Goal: Contribute content

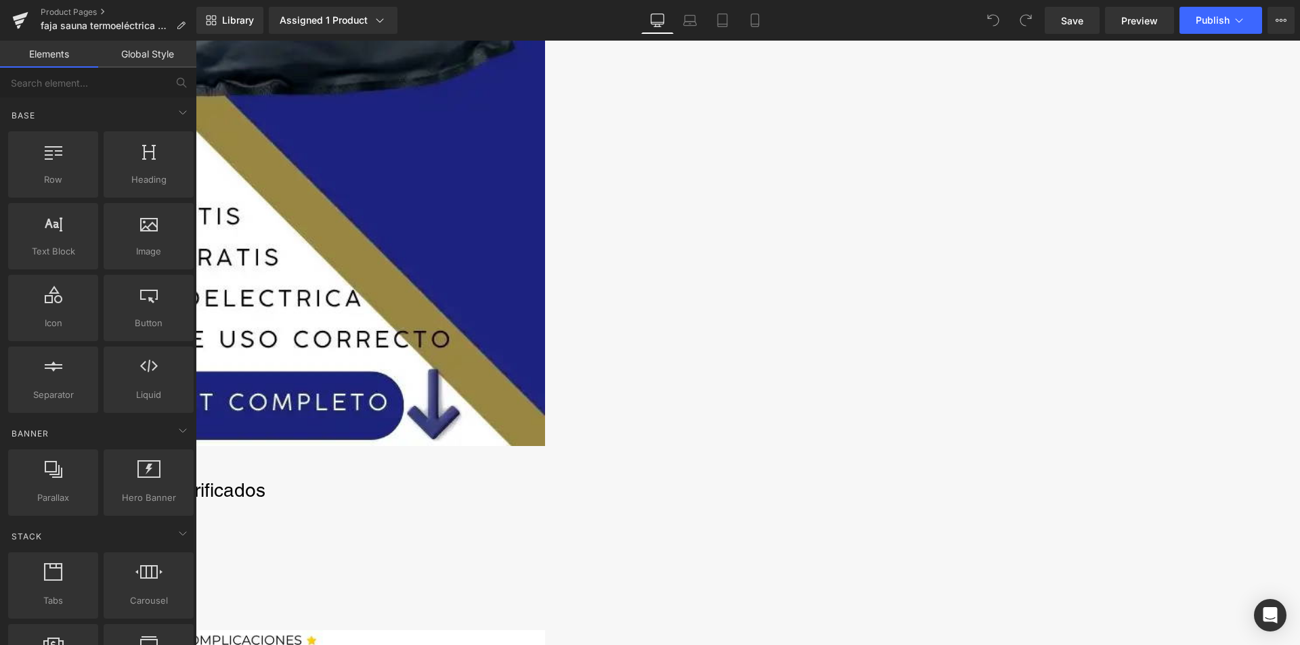
scroll to position [812, 0]
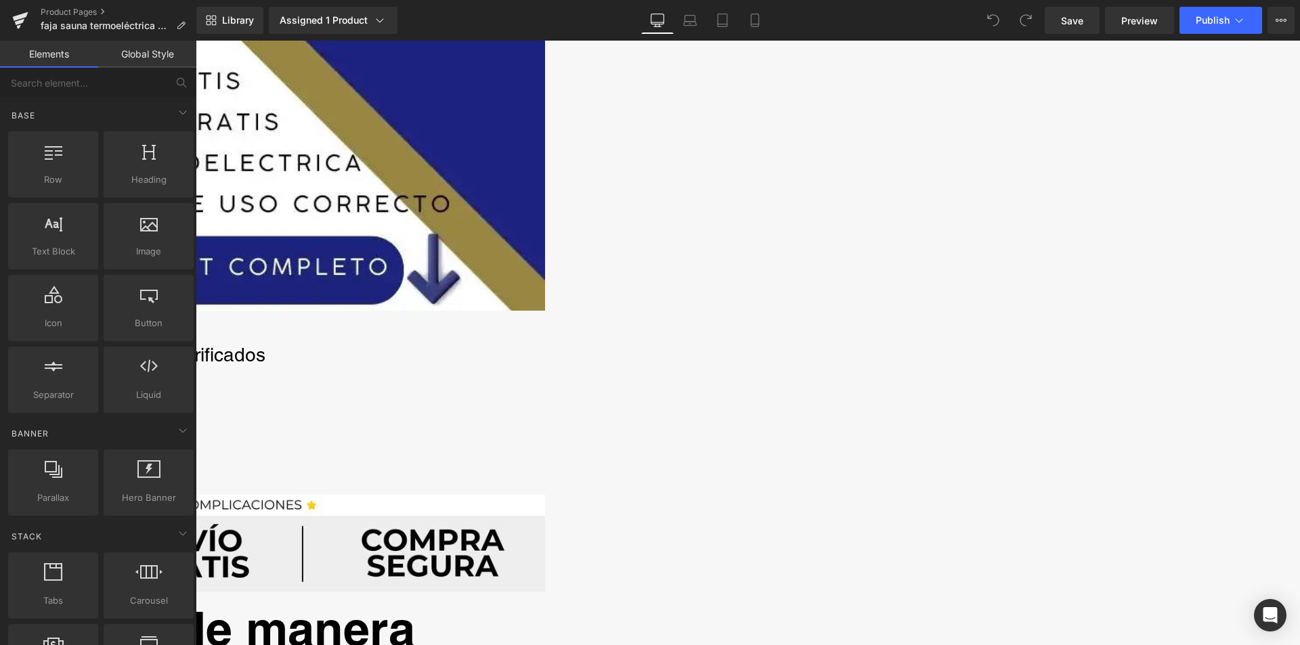
click at [545, 329] on div "Call To Action" at bounding box center [196, 327] width 698 height 32
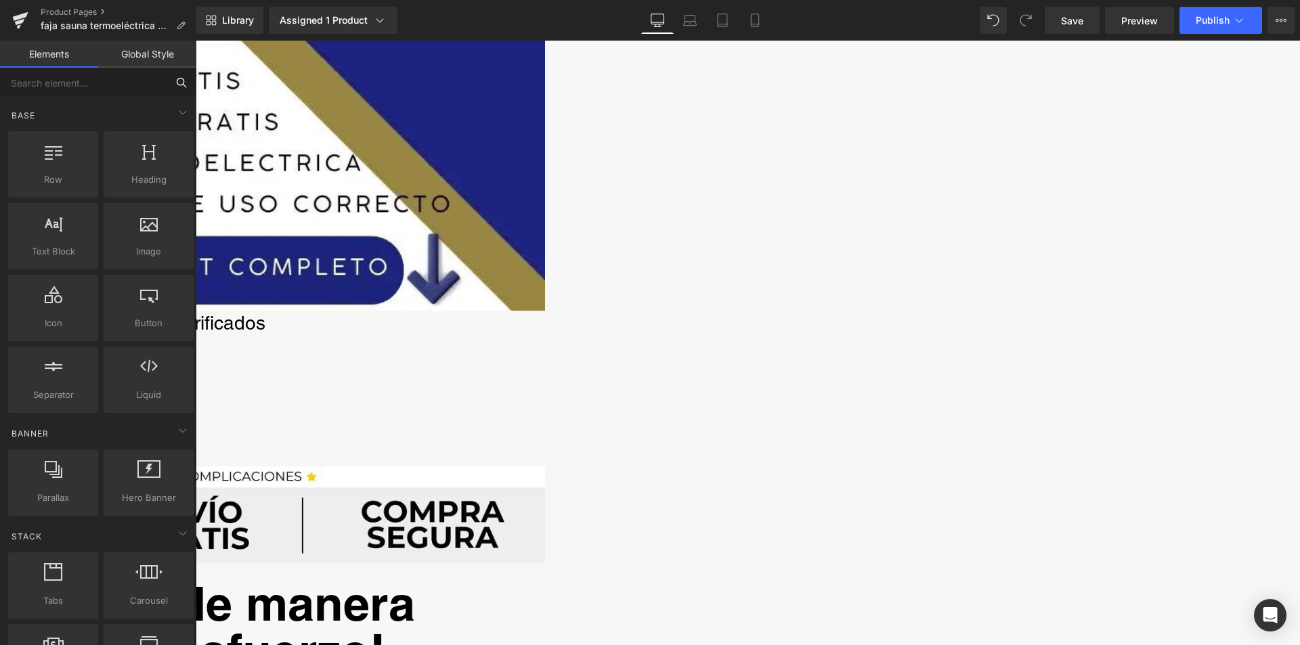
click at [49, 79] on input "text" at bounding box center [83, 83] width 167 height 30
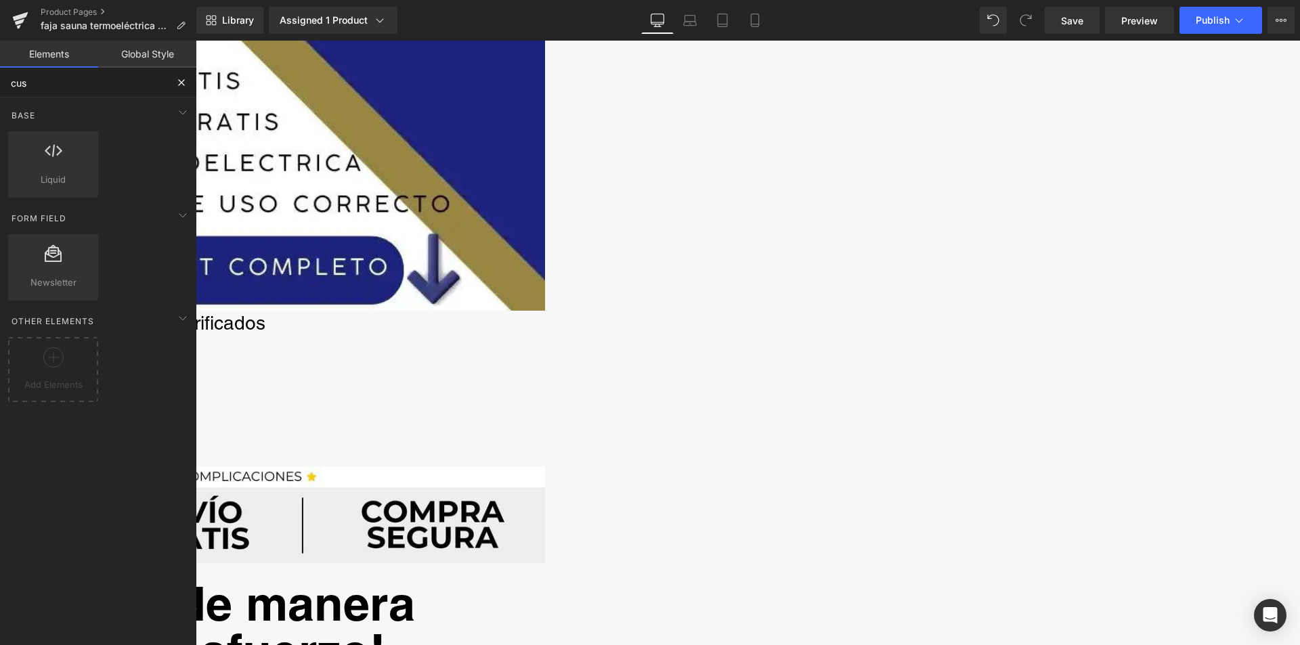
type input "cust"
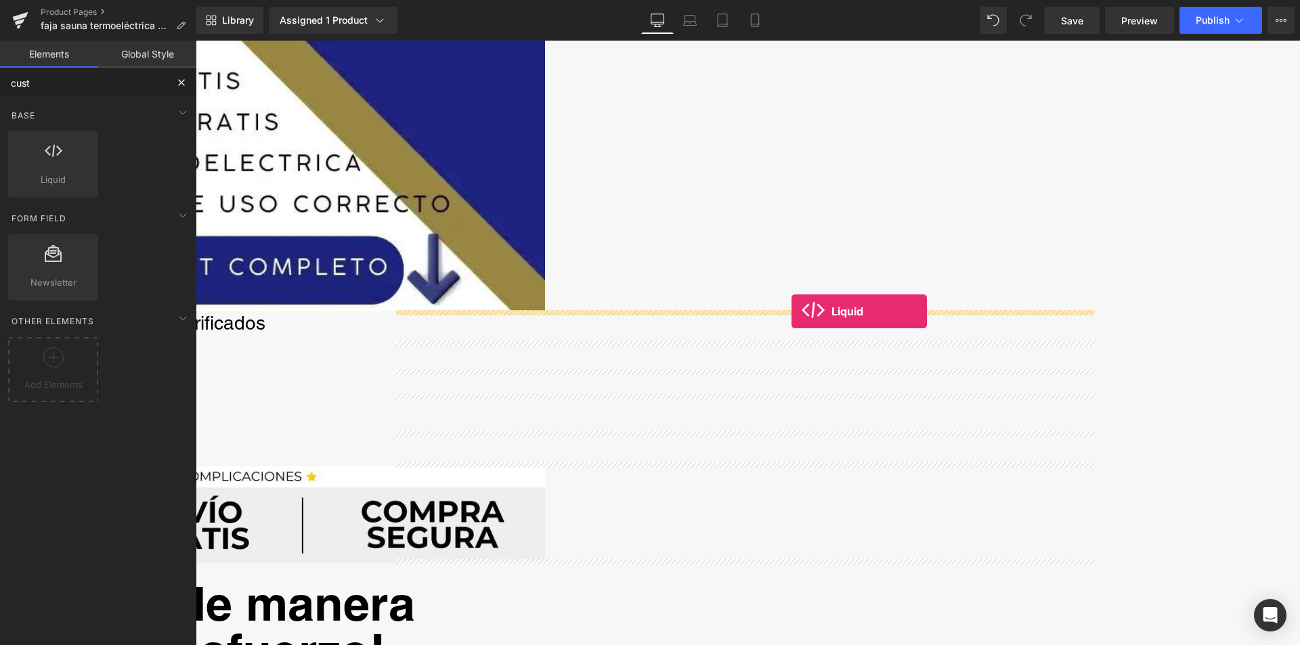
drag, startPoint x: 254, startPoint y: 204, endPoint x: 791, endPoint y: 311, distance: 548.1
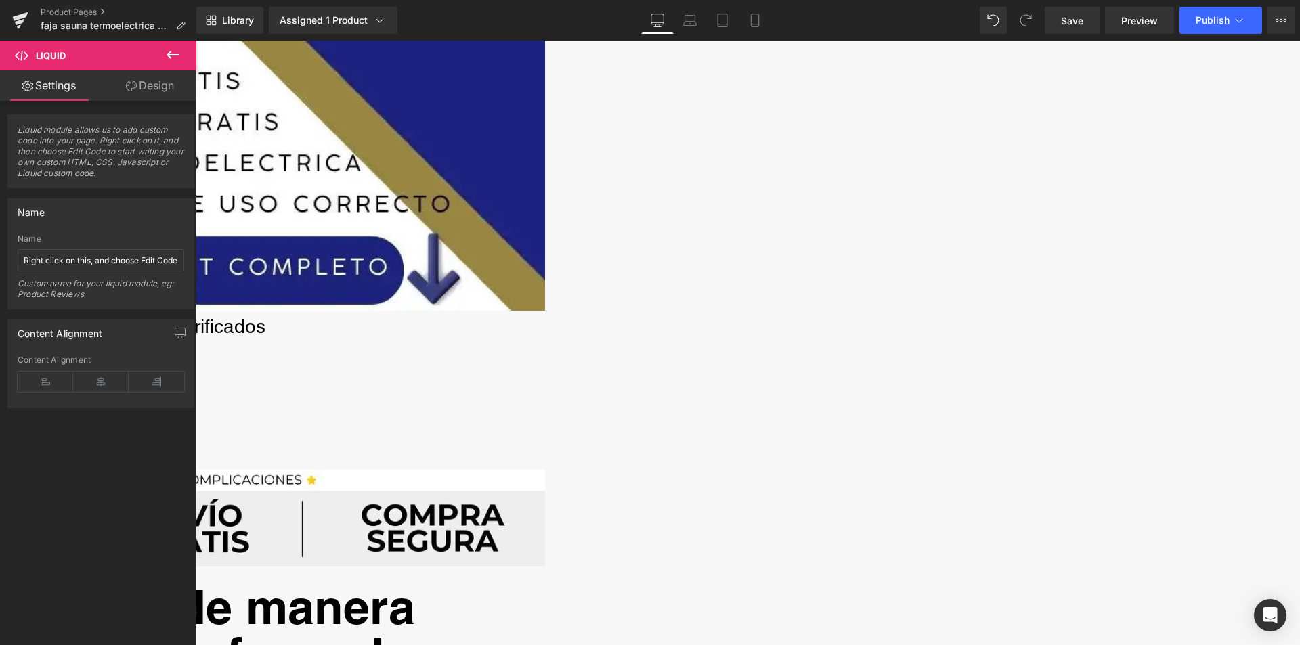
click at [545, 314] on div "Liquid" at bounding box center [196, 312] width 698 height 3
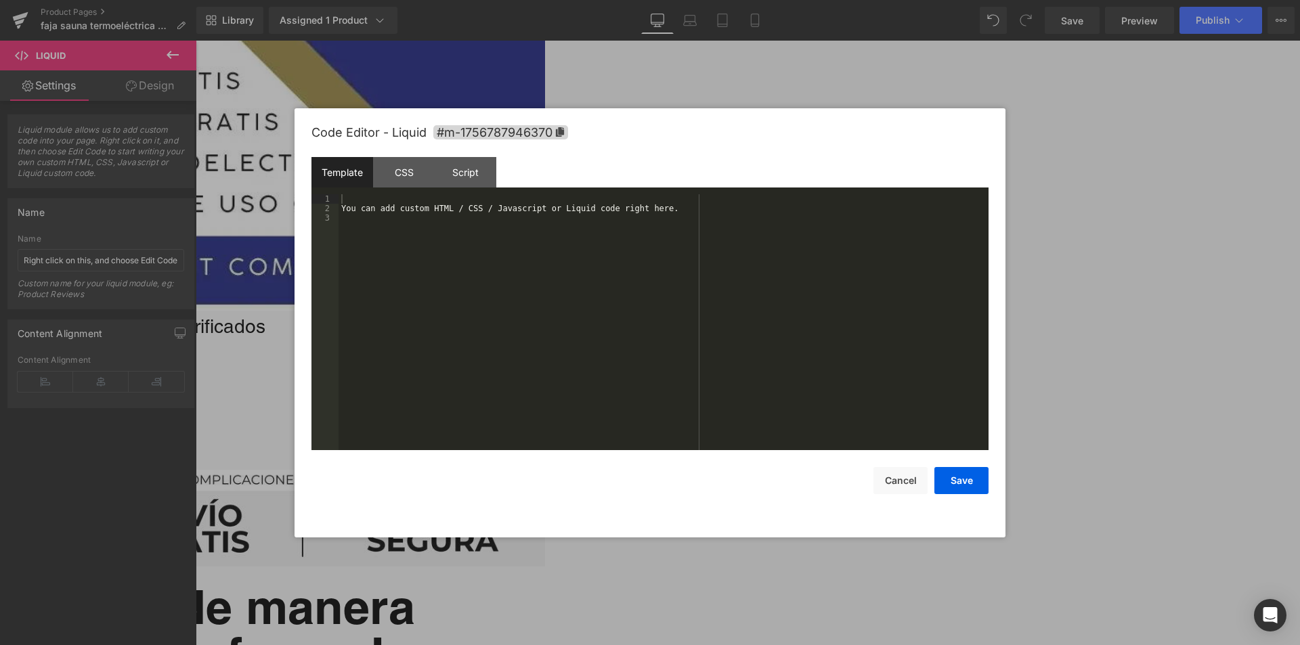
click at [656, 0] on div "Liquid You are previewing how the will restyle your page. You can not edit Elem…" at bounding box center [650, 0] width 1300 height 0
click at [558, 207] on div "You can add custom HTML / CSS / Javascript or Liquid code right here." at bounding box center [664, 331] width 650 height 275
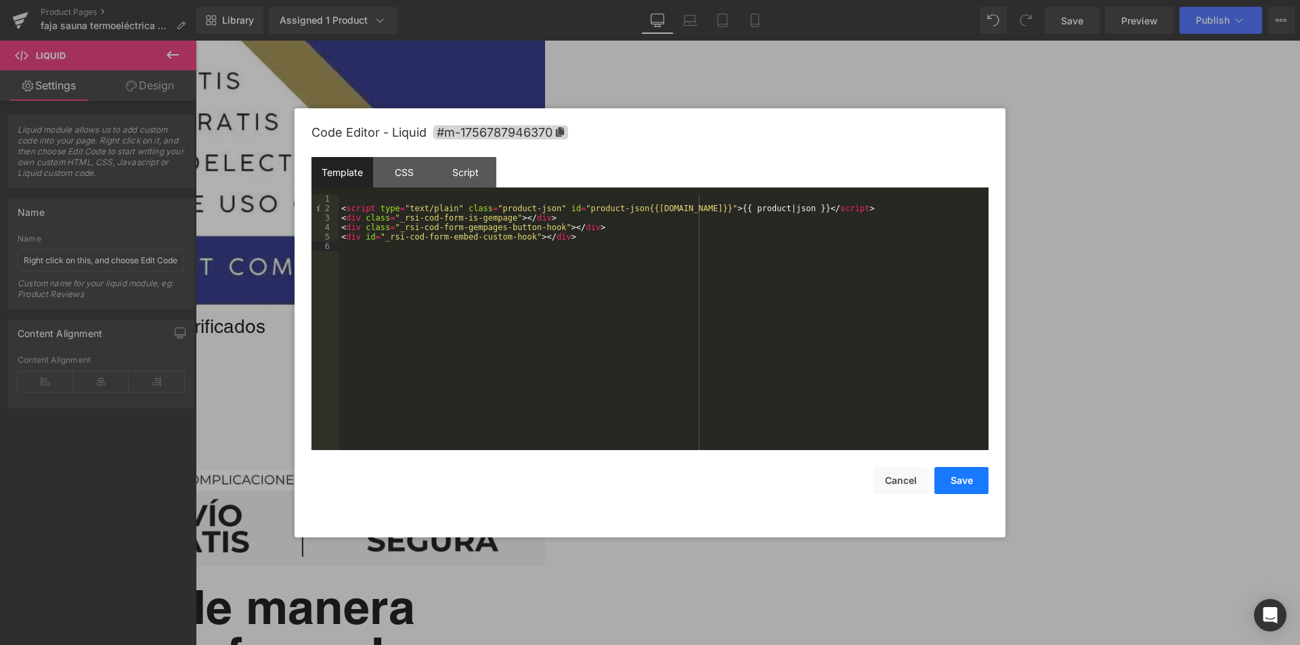
click at [959, 475] on button "Save" at bounding box center [961, 480] width 54 height 27
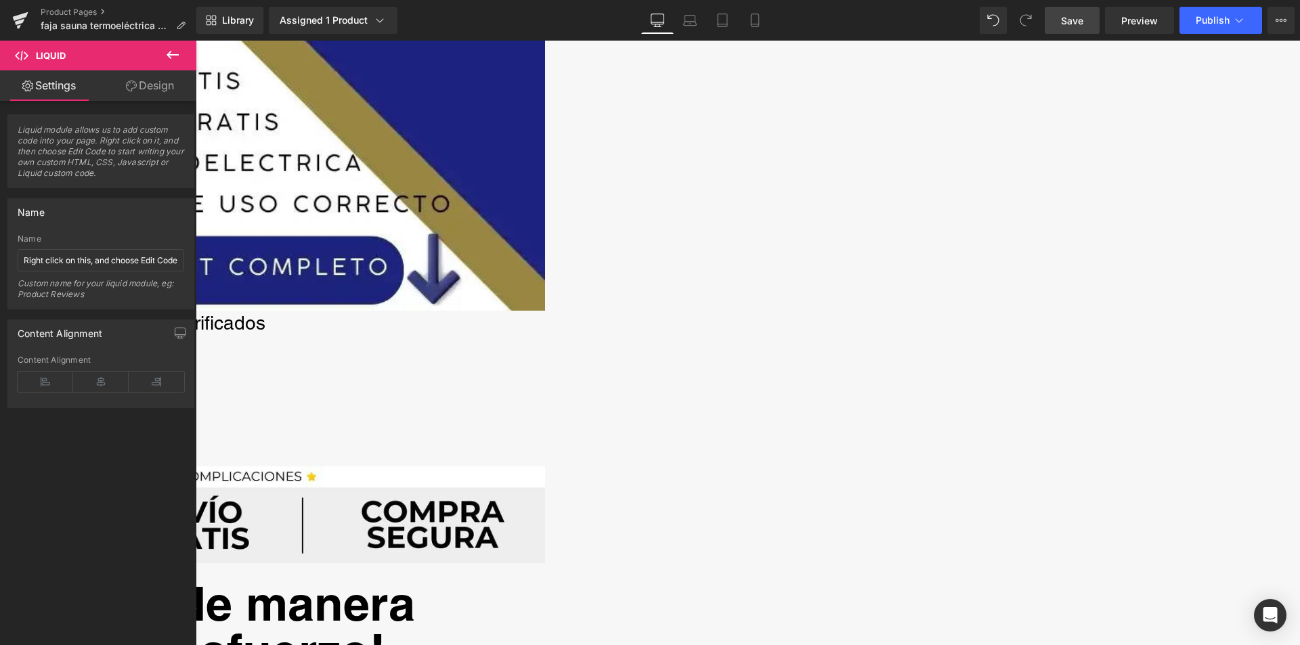
click at [1076, 24] on span "Save" at bounding box center [1072, 21] width 22 height 14
click at [545, 311] on div "Liquid" at bounding box center [196, 311] width 698 height 0
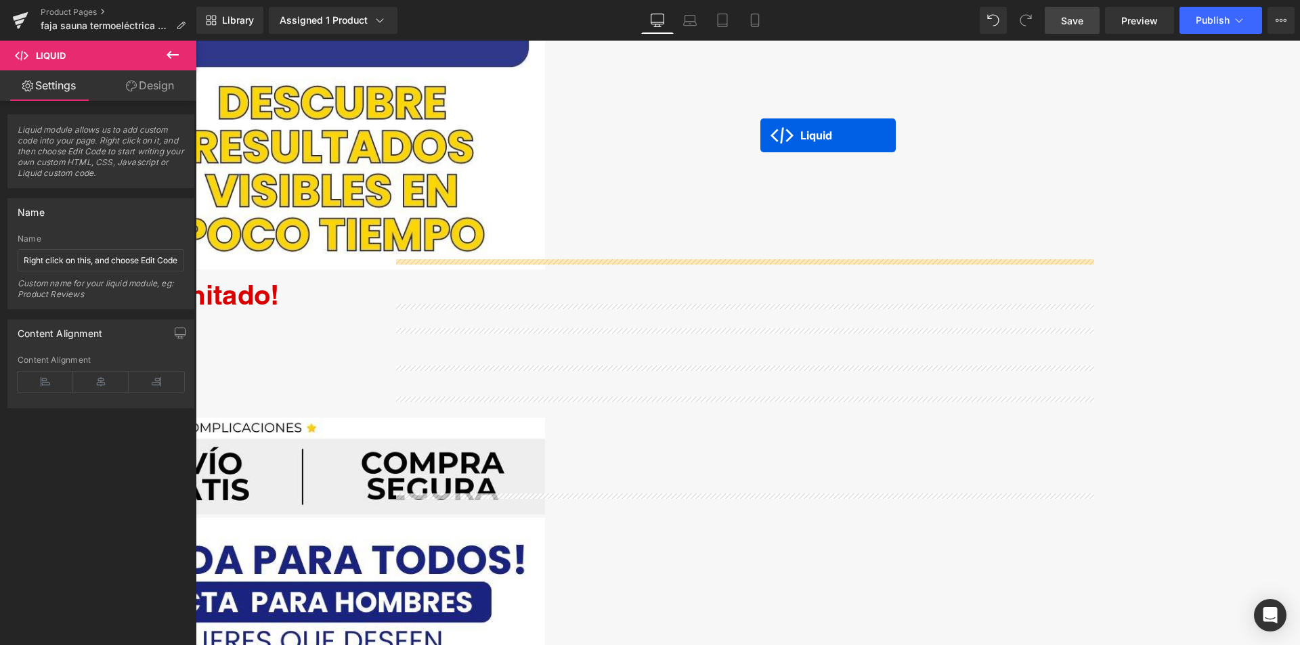
scroll to position [3792, 0]
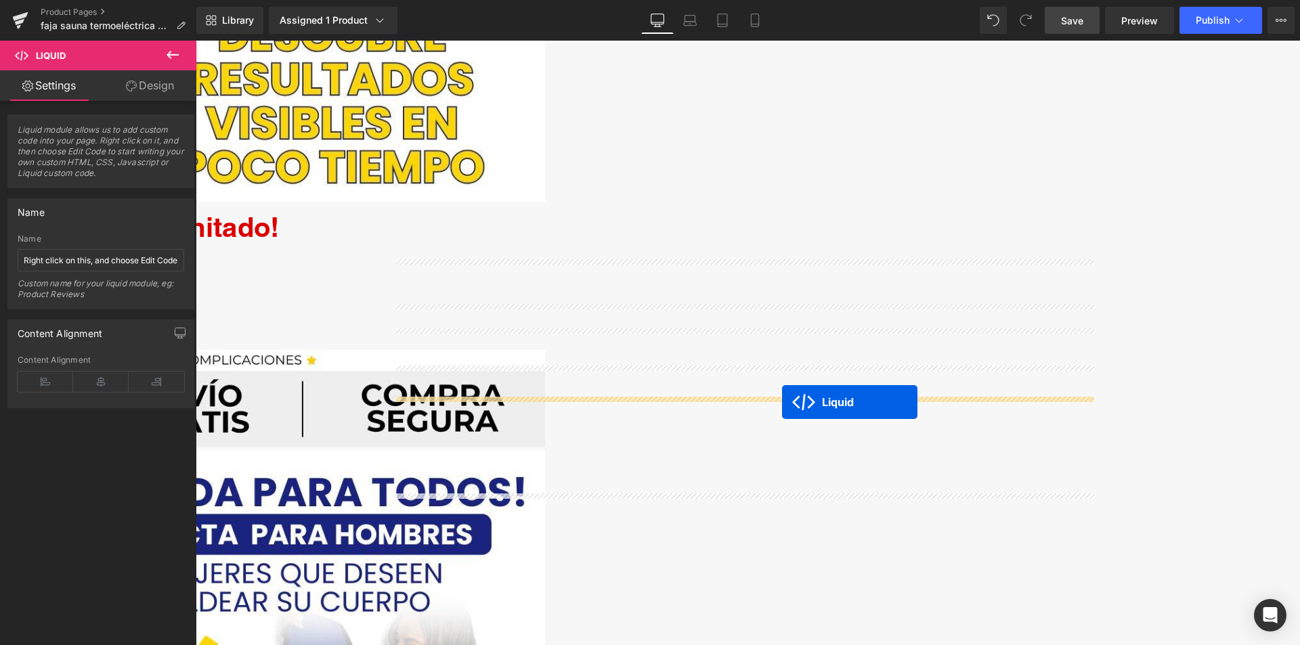
drag, startPoint x: 706, startPoint y: 356, endPoint x: 782, endPoint y: 402, distance: 88.4
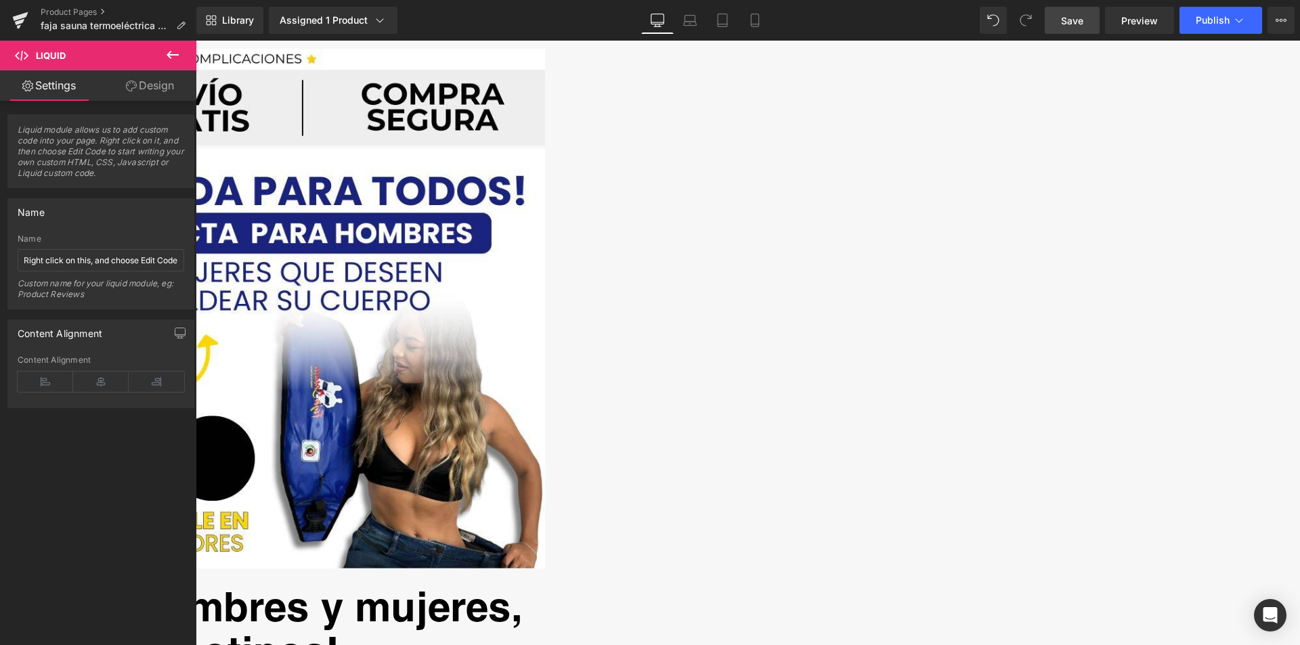
scroll to position [3961, 0]
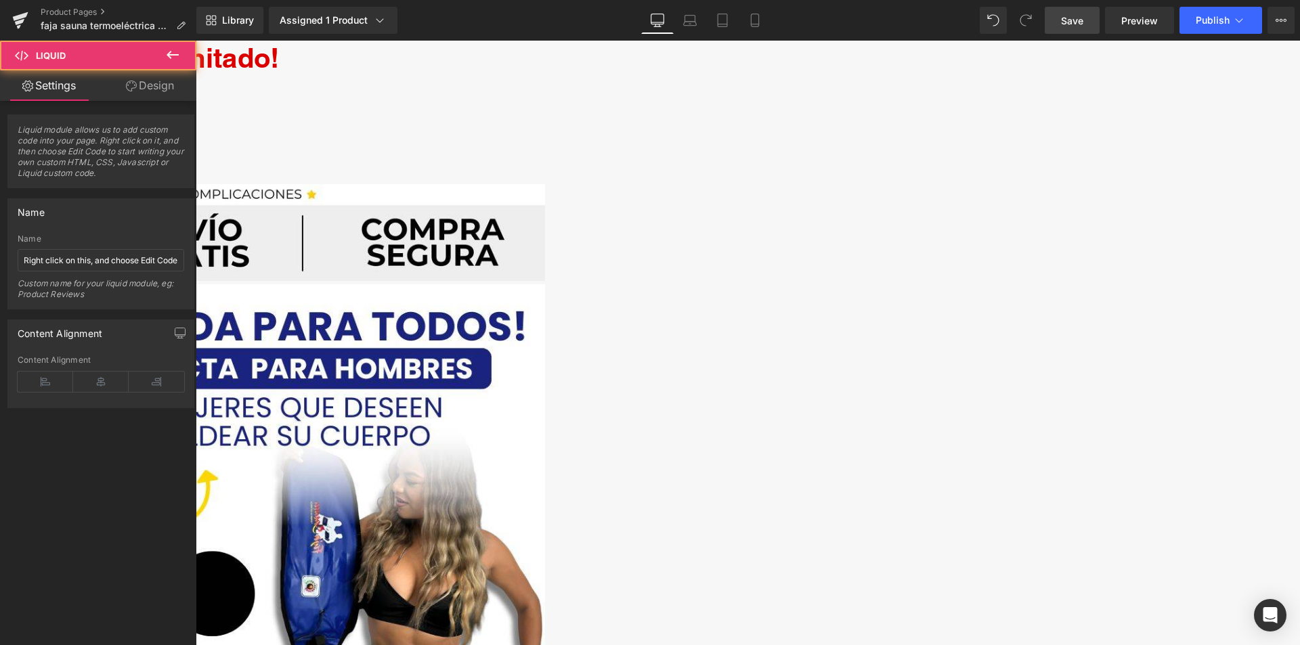
click at [545, 184] on div "Liquid" at bounding box center [196, 182] width 698 height 3
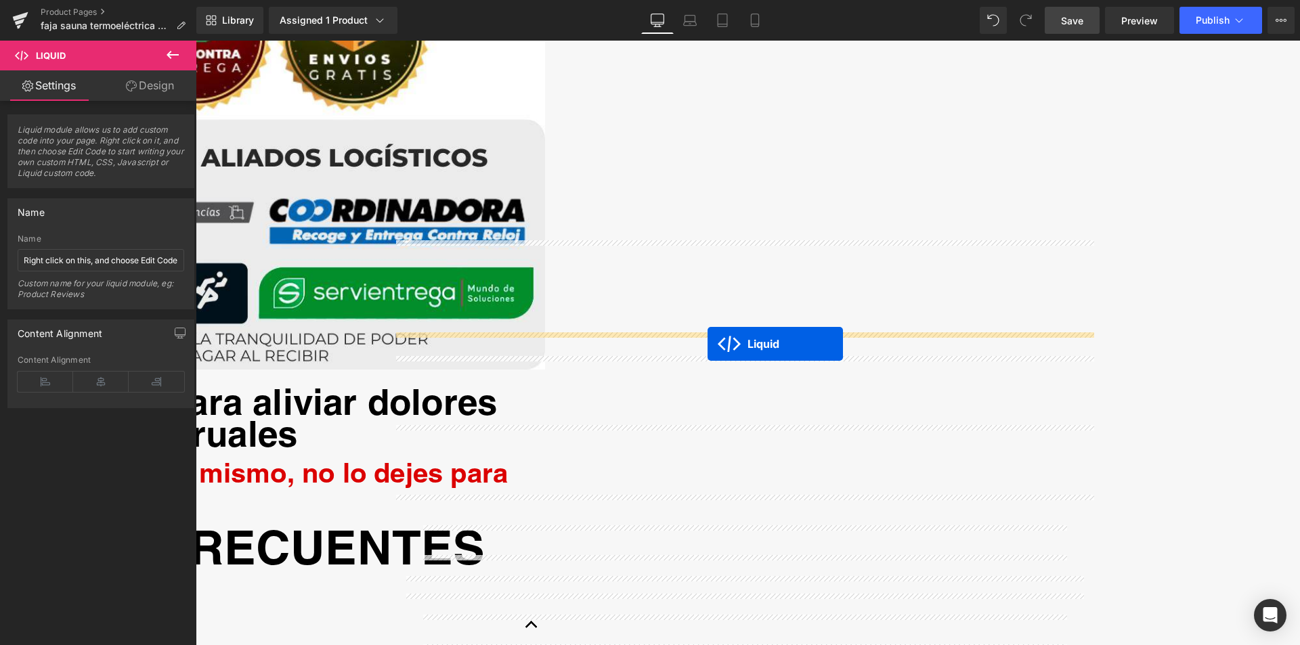
scroll to position [5992, 0]
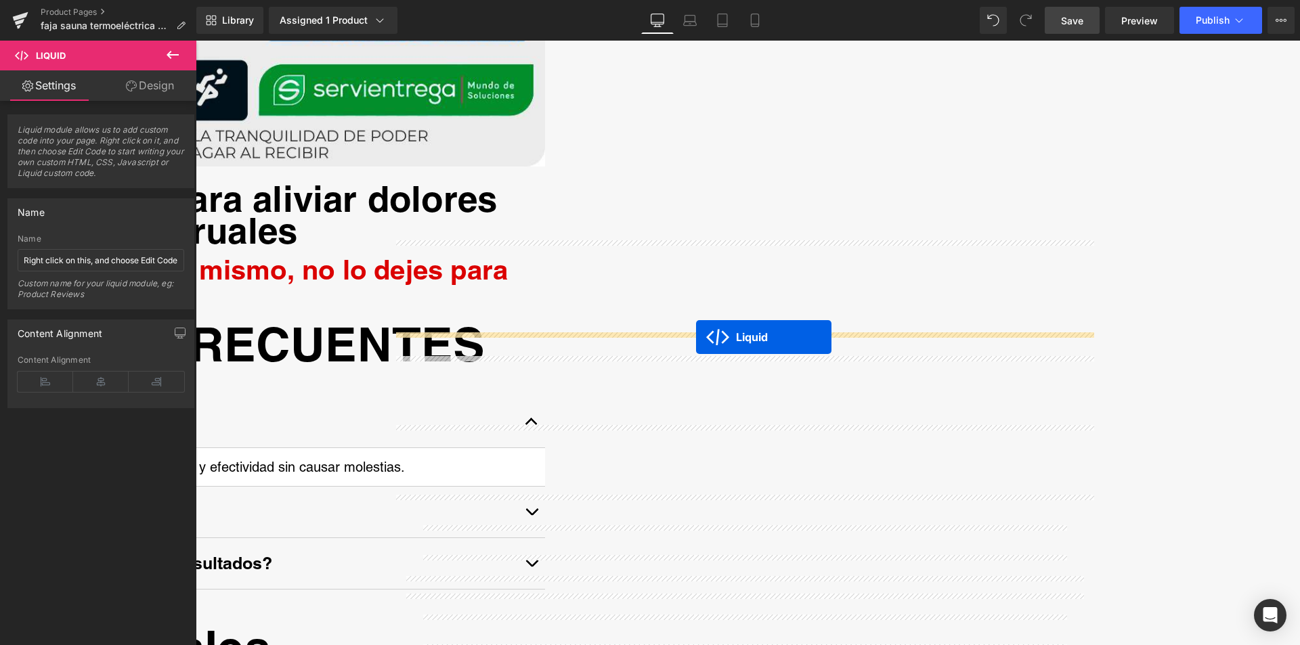
drag, startPoint x: 708, startPoint y: 240, endPoint x: 696, endPoint y: 337, distance: 97.6
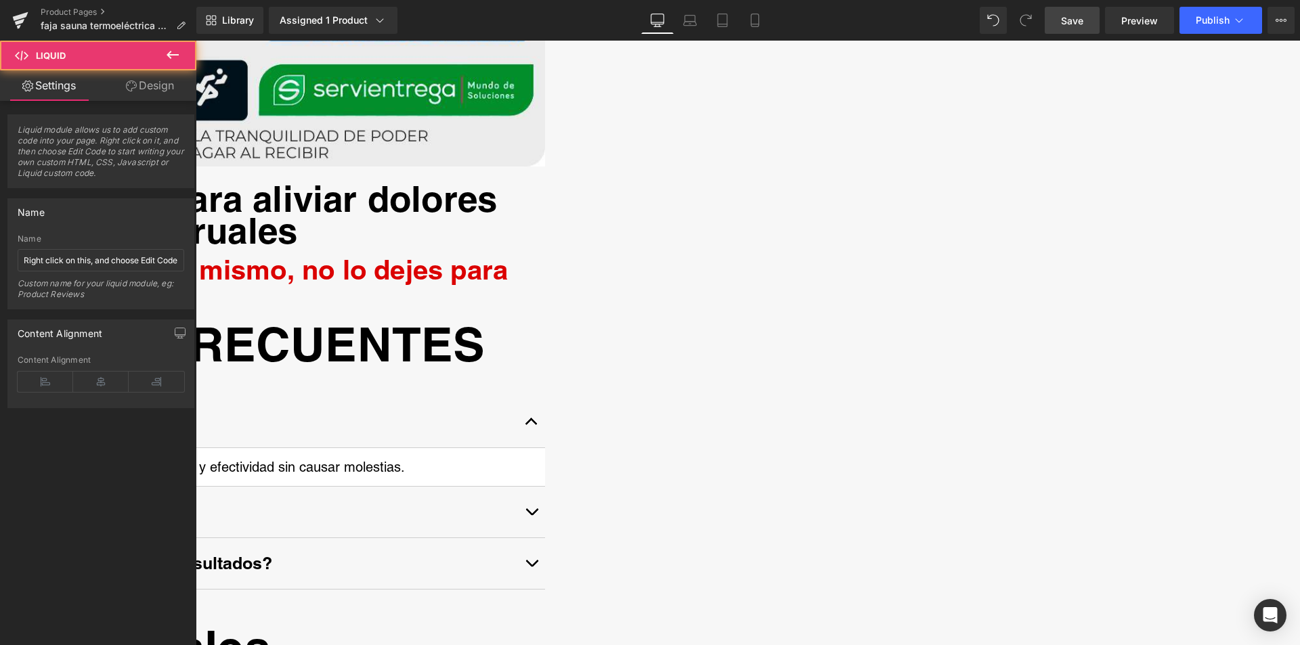
scroll to position [5958, 0]
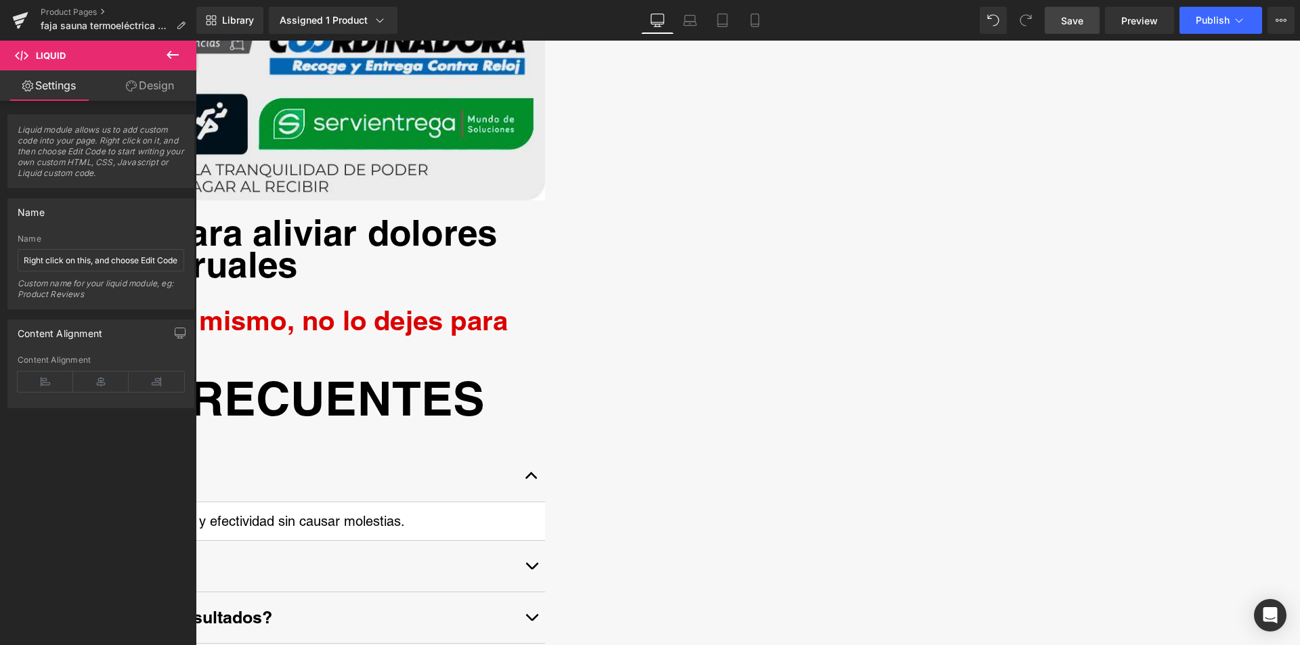
click at [1082, 16] on span "Save" at bounding box center [1072, 21] width 22 height 14
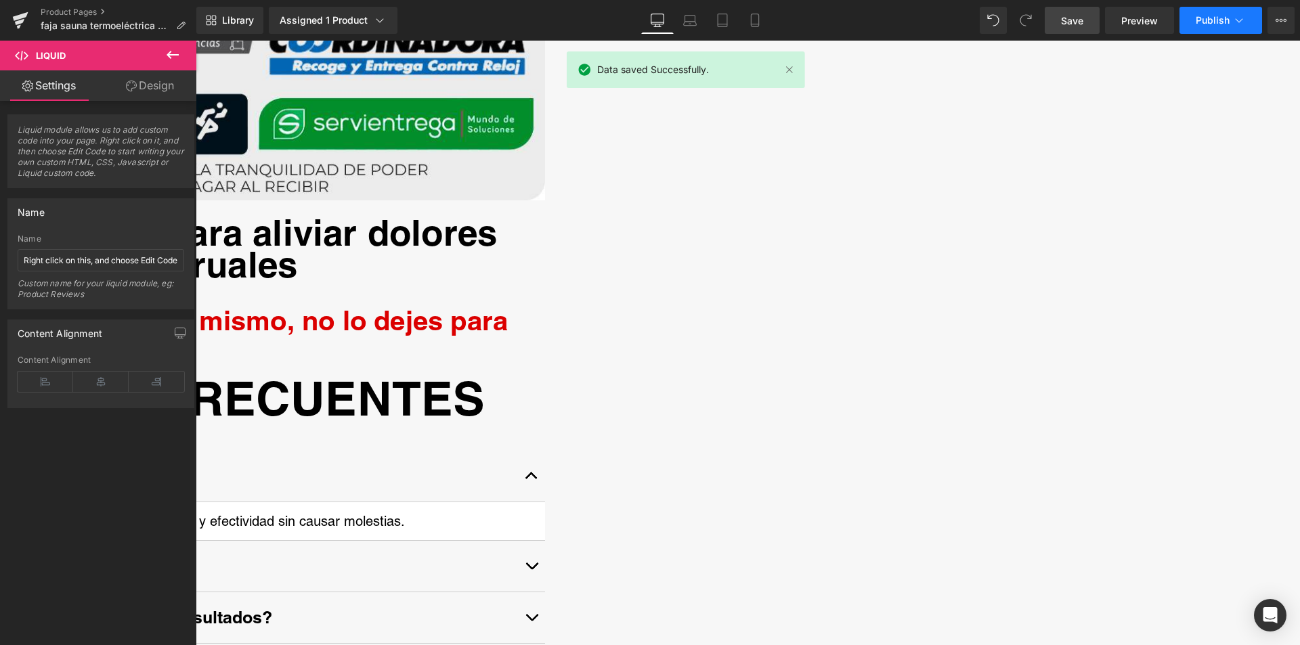
click at [1192, 15] on button "Publish" at bounding box center [1220, 20] width 83 height 27
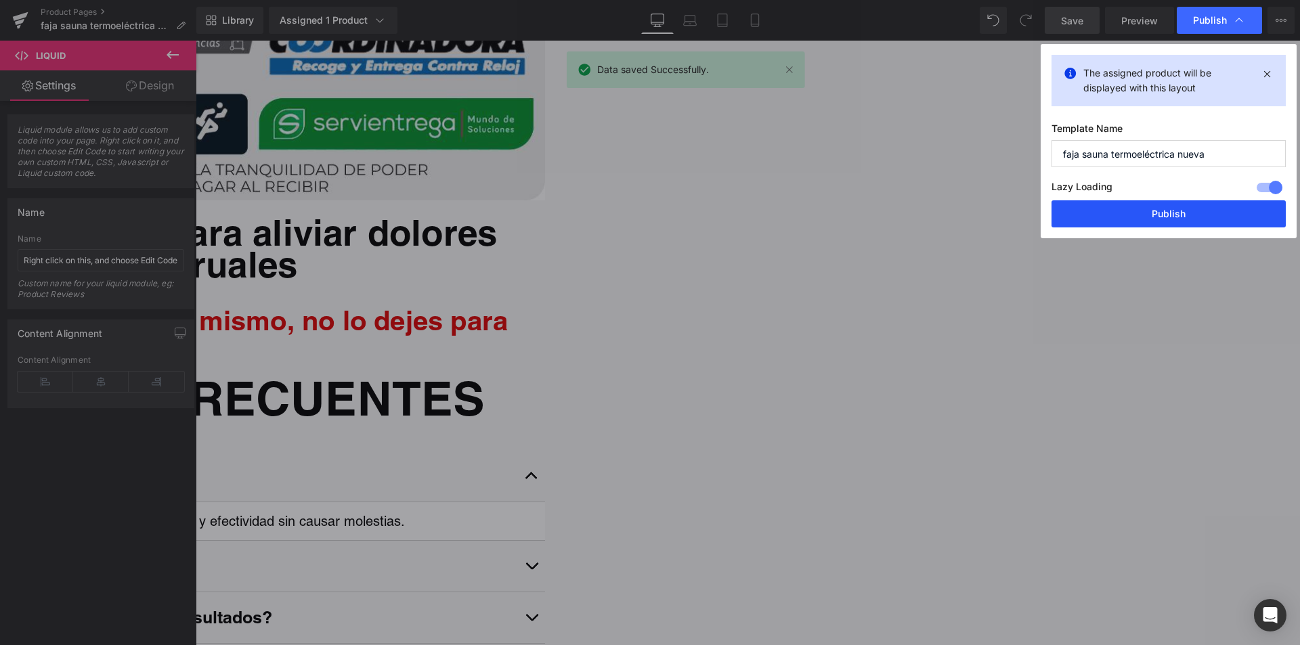
drag, startPoint x: 1165, startPoint y: 211, endPoint x: 969, endPoint y: 171, distance: 199.6
click at [1165, 212] on button "Publish" at bounding box center [1168, 213] width 234 height 27
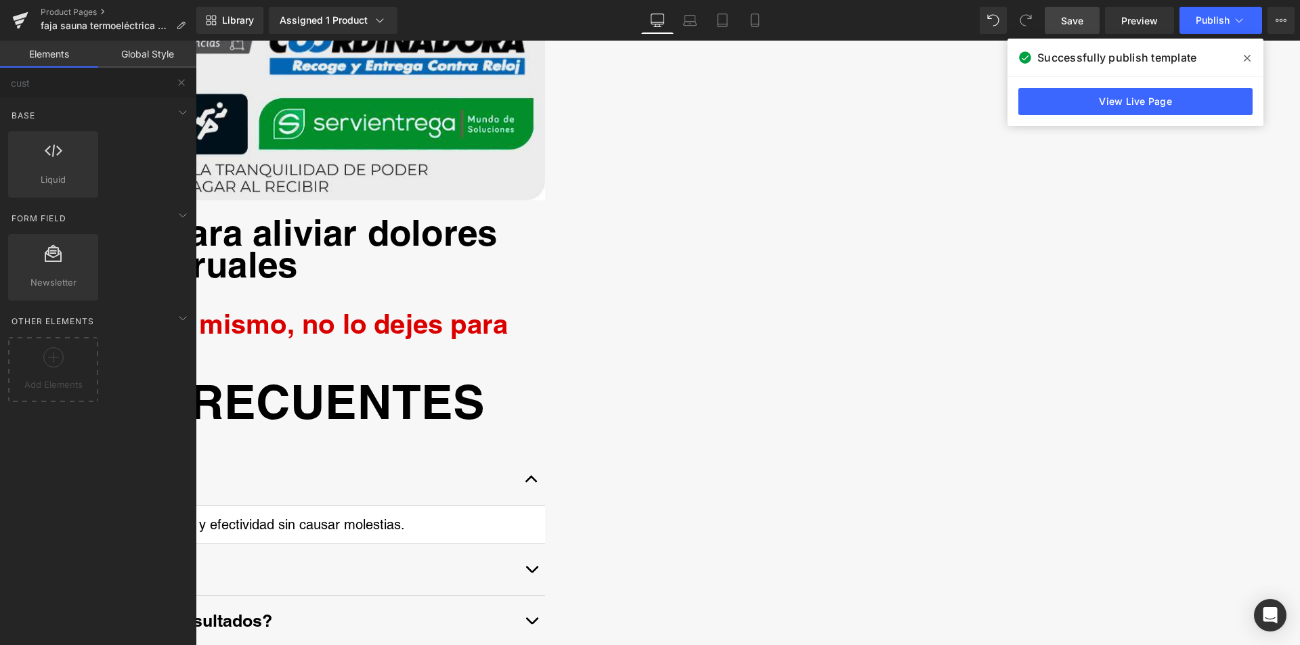
click at [1056, 23] on link "Save" at bounding box center [1072, 20] width 55 height 27
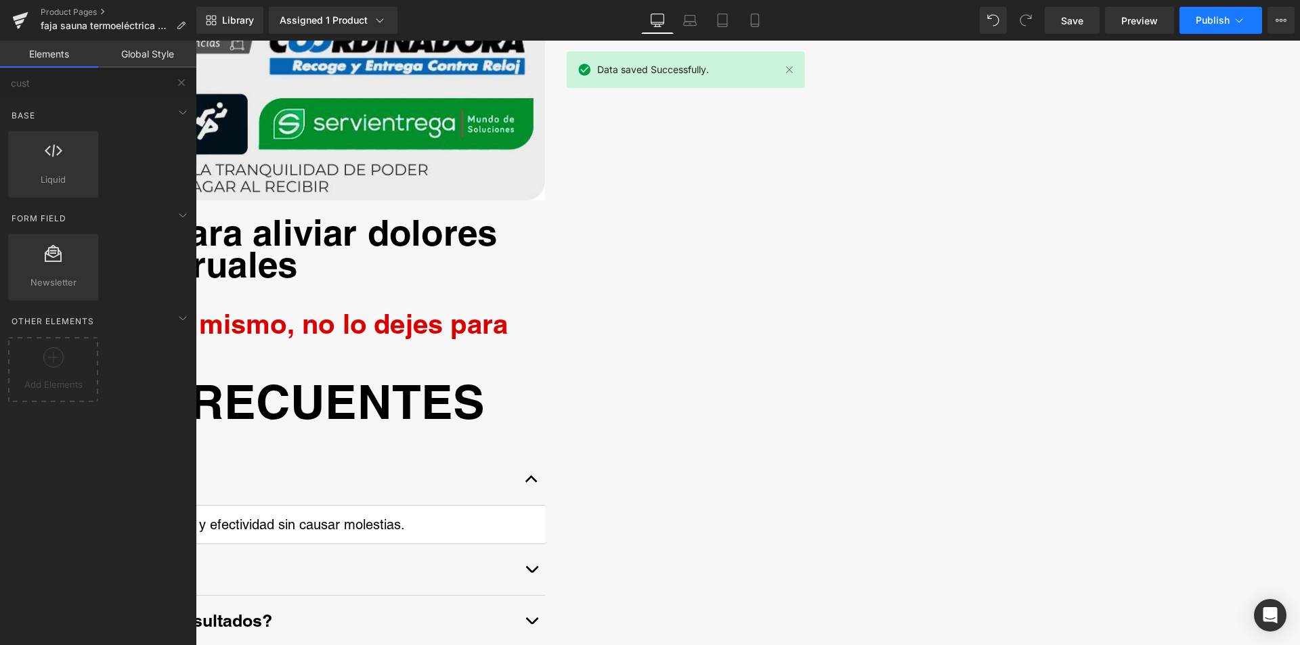
click at [1202, 16] on span "Publish" at bounding box center [1213, 20] width 34 height 11
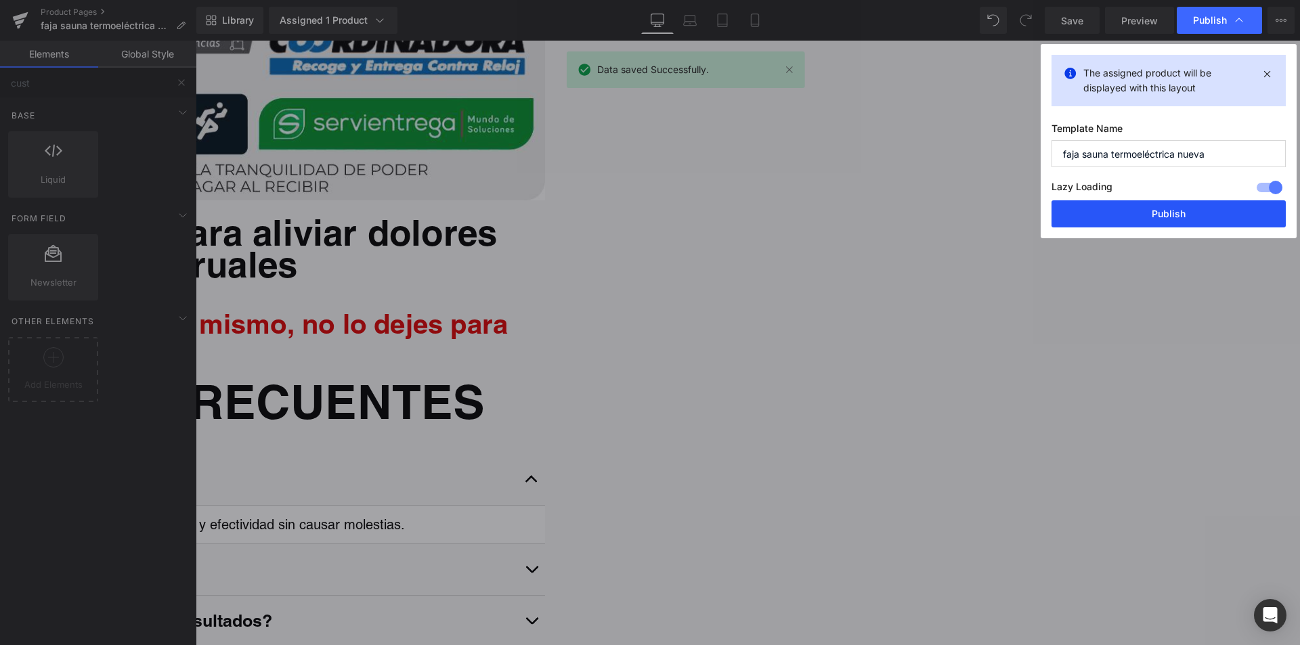
click at [1169, 204] on button "Publish" at bounding box center [1168, 213] width 234 height 27
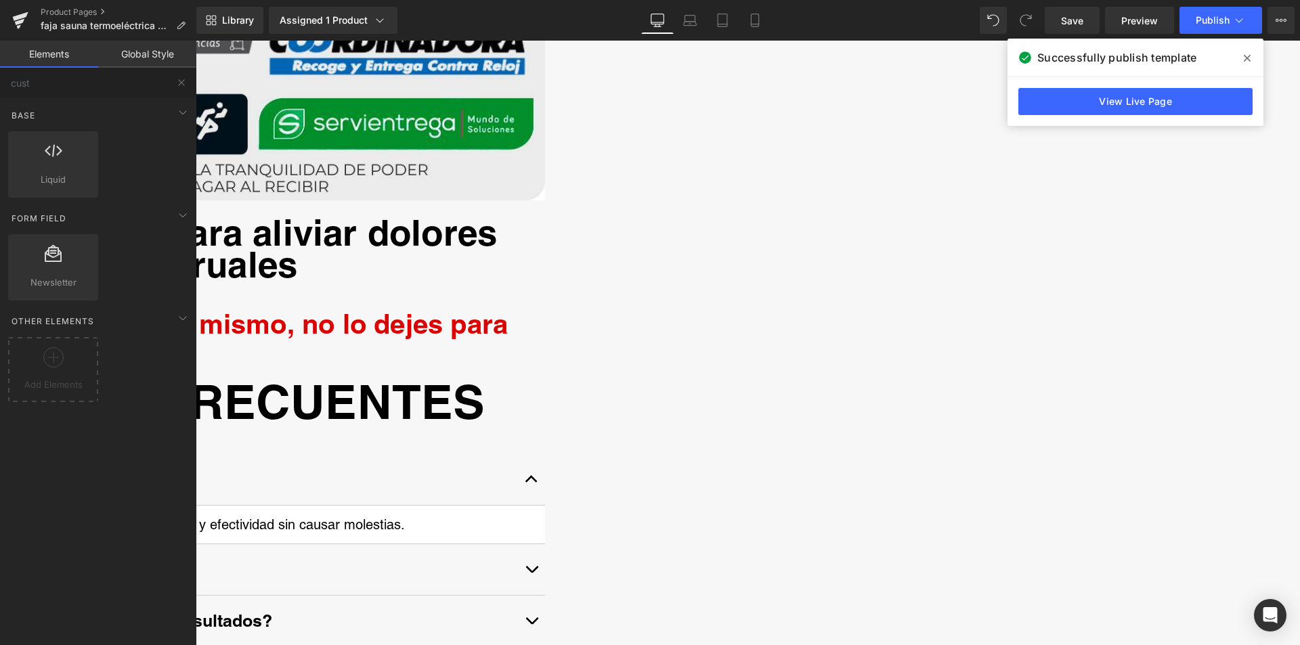
click at [1243, 51] on span at bounding box center [1247, 58] width 22 height 22
